Goal: Find contact information: Find contact information

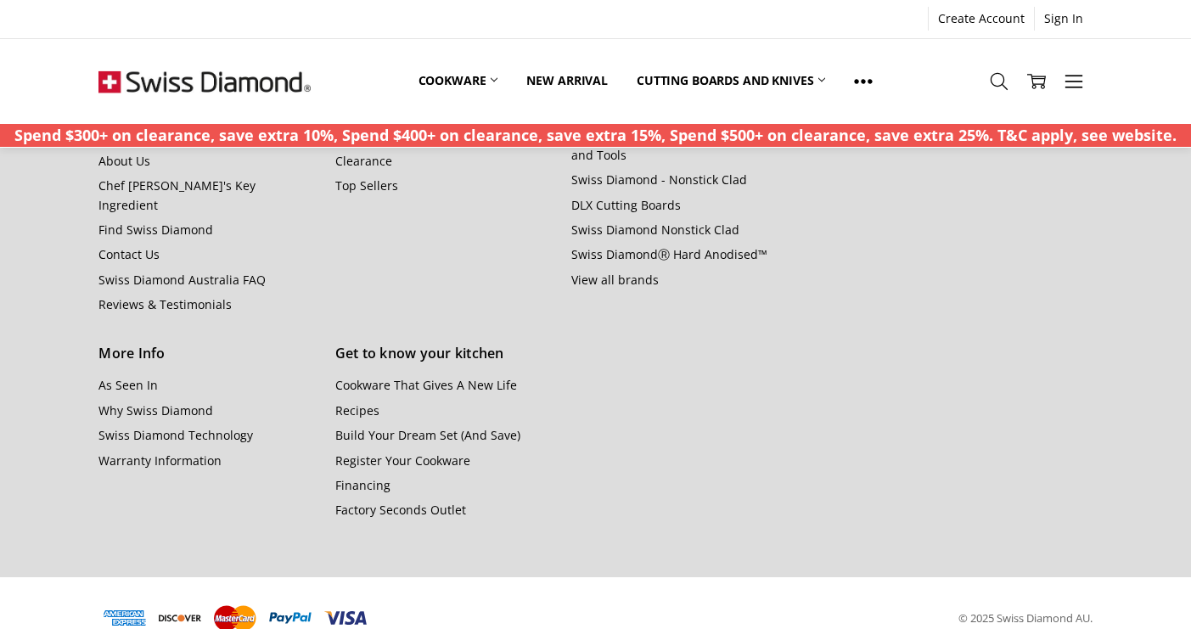
scroll to position [2081, 0]
click at [130, 247] on link "Contact Us" at bounding box center [128, 255] width 61 height 16
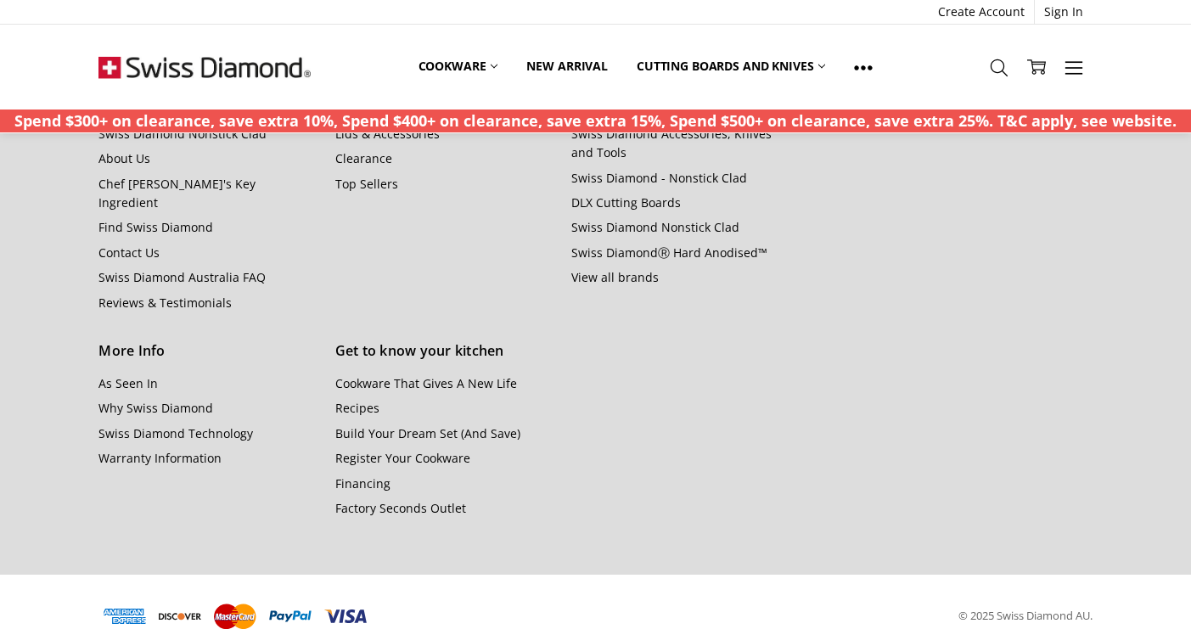
scroll to position [1063, 0]
click at [166, 451] on link "Warranty Information" at bounding box center [159, 459] width 123 height 16
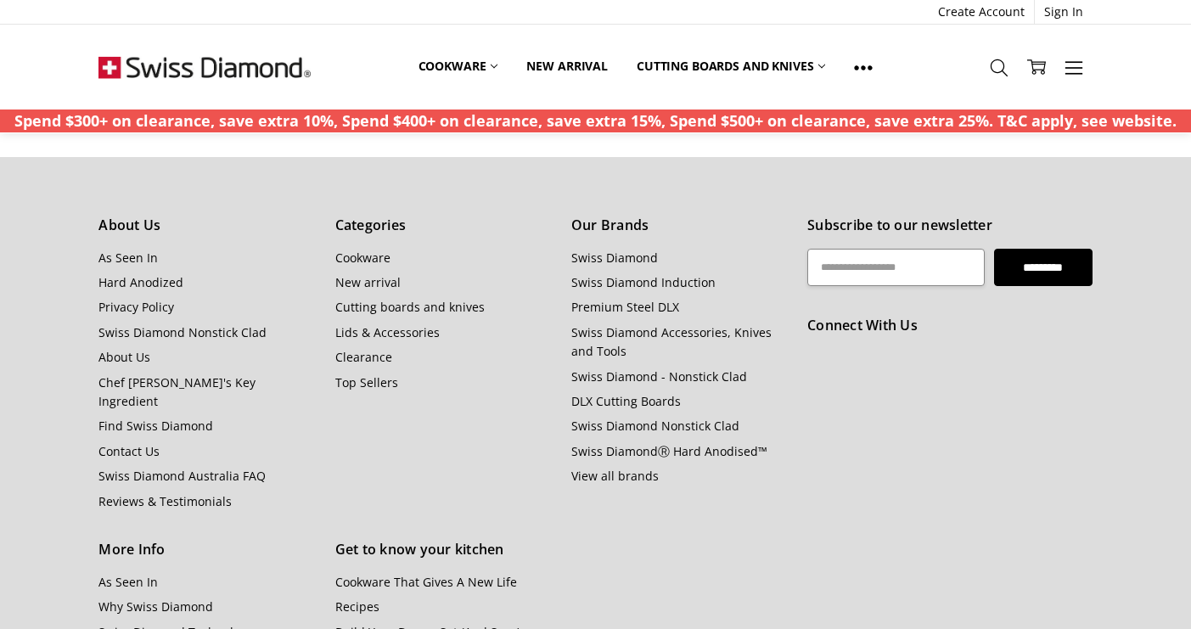
scroll to position [1932, 0]
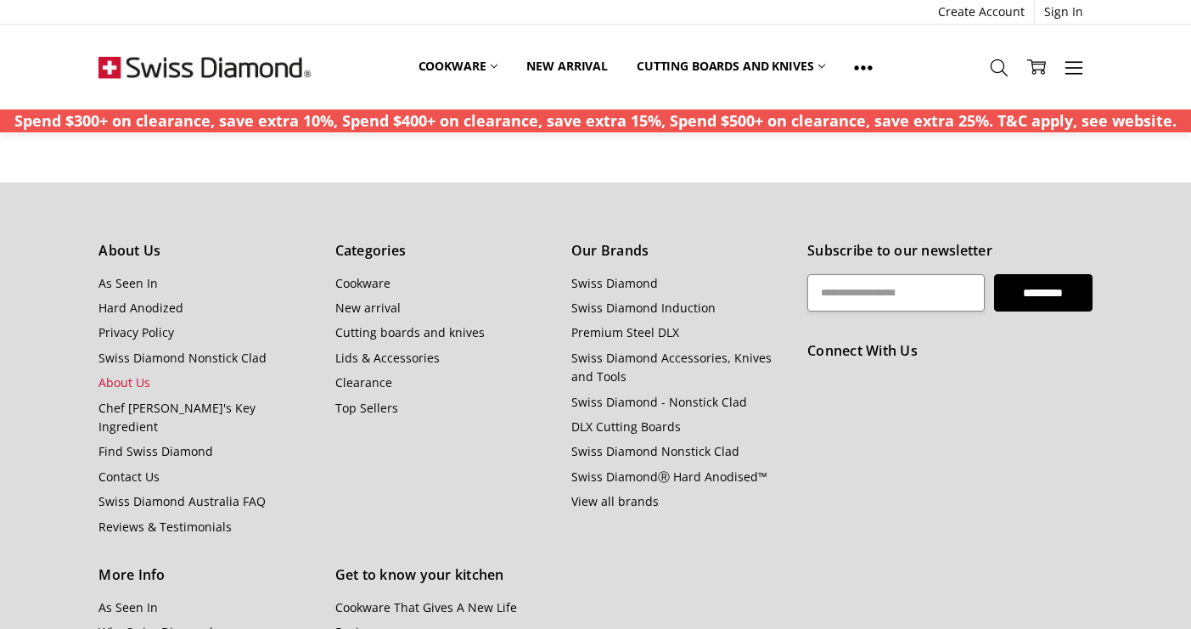
click at [110, 391] on link "About Us" at bounding box center [124, 382] width 52 height 16
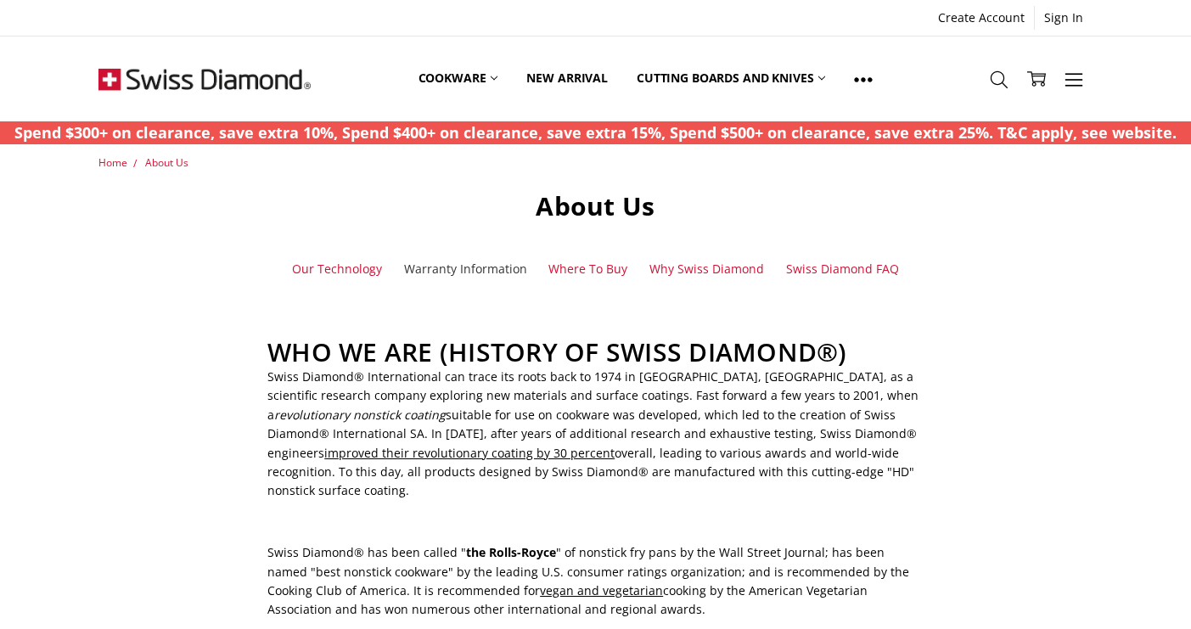
click at [473, 270] on link "Warranty Information" at bounding box center [465, 269] width 123 height 19
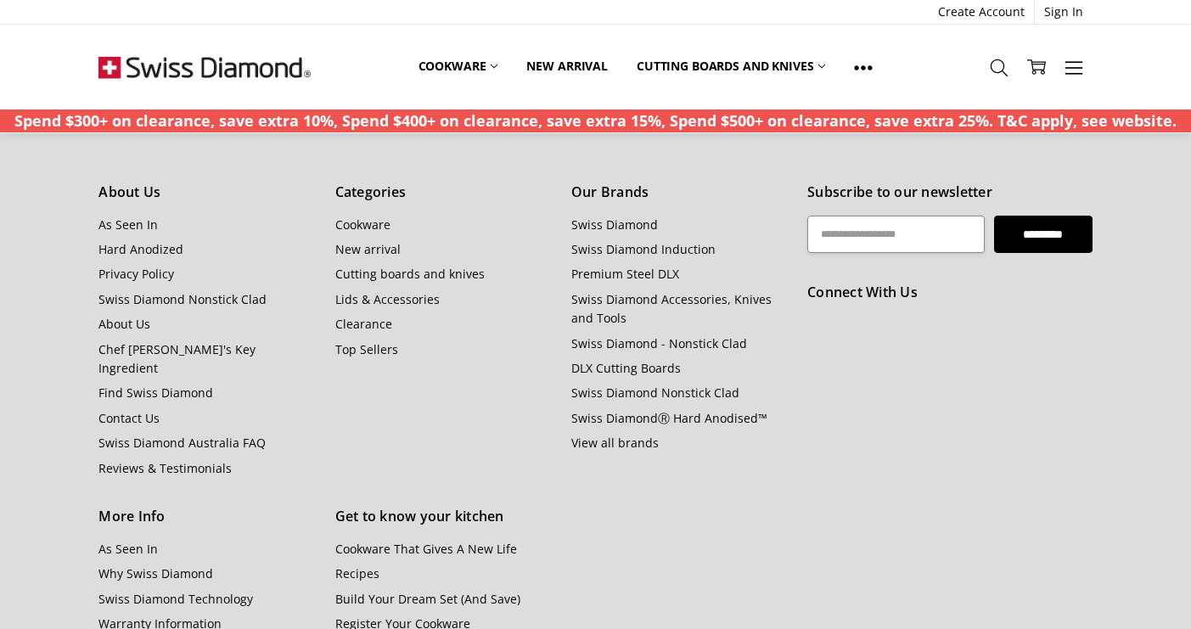
scroll to position [1999, 0]
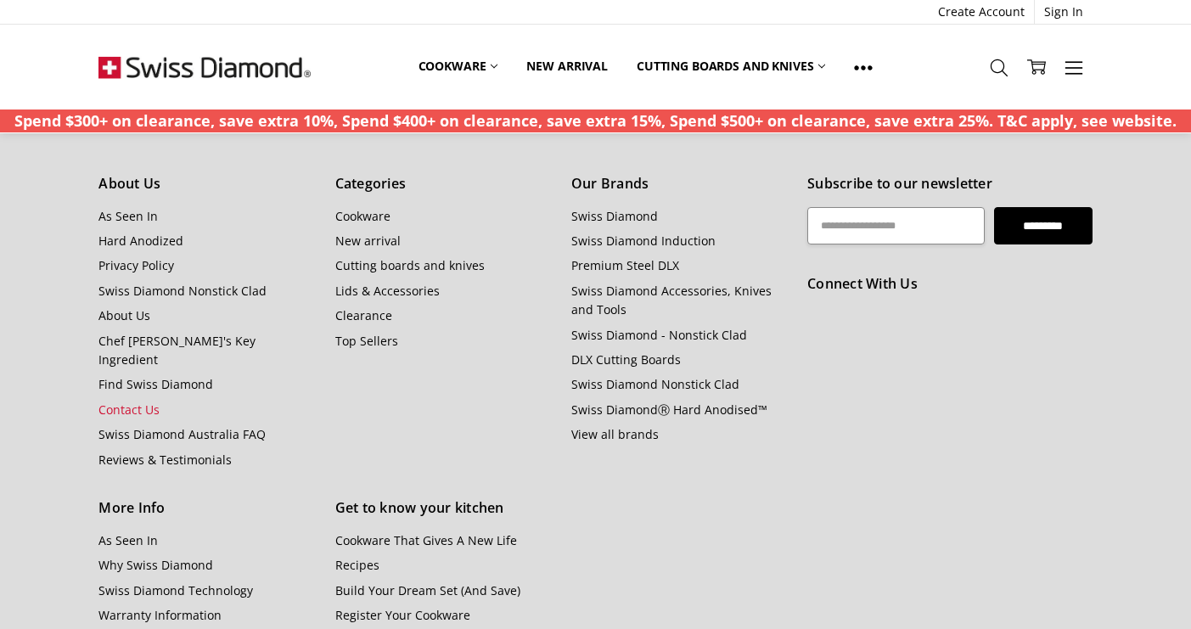
click at [134, 402] on link "Contact Us" at bounding box center [128, 410] width 61 height 16
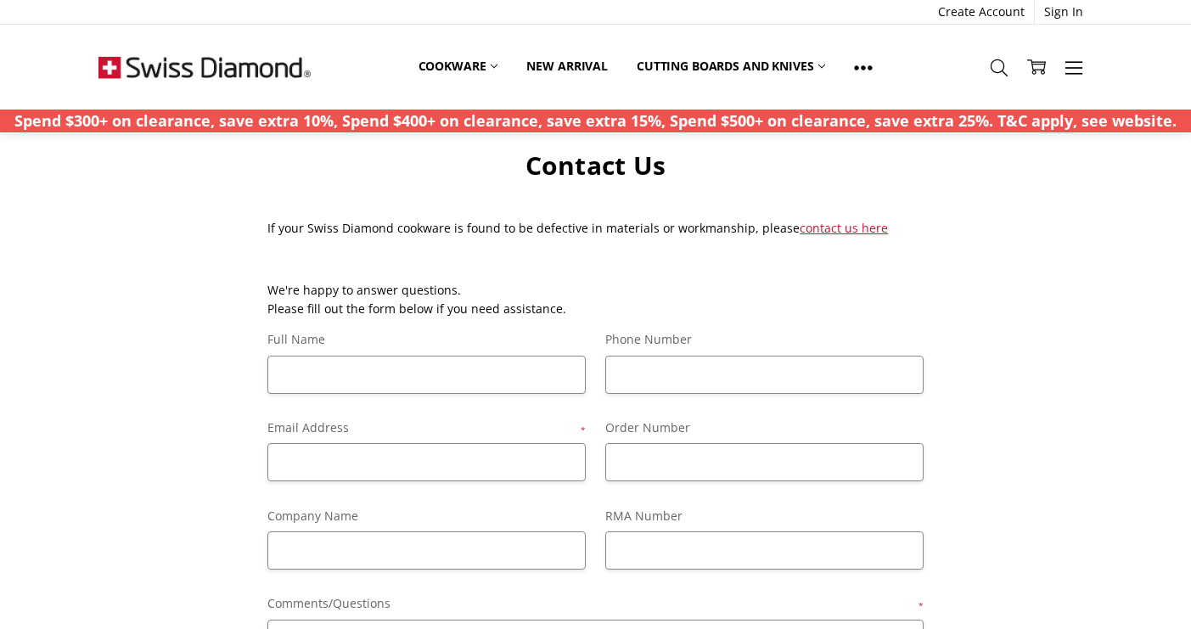
scroll to position [42, 0]
click at [829, 225] on link "contact us here" at bounding box center [844, 226] width 88 height 16
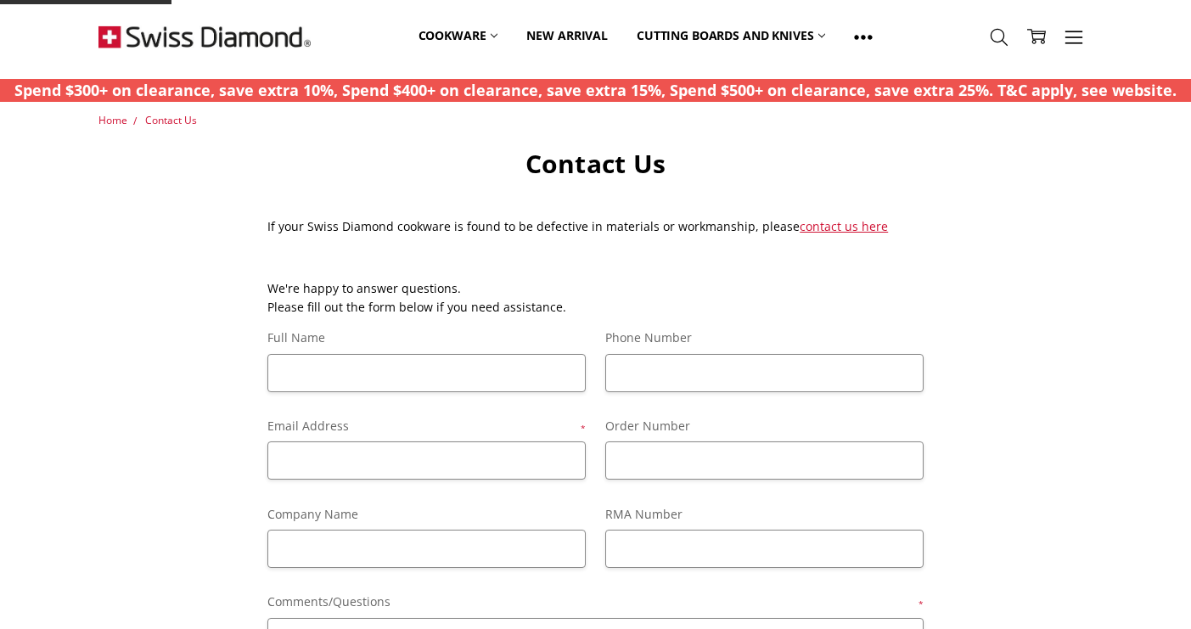
scroll to position [42, 0]
